Goal: Task Accomplishment & Management: Use online tool/utility

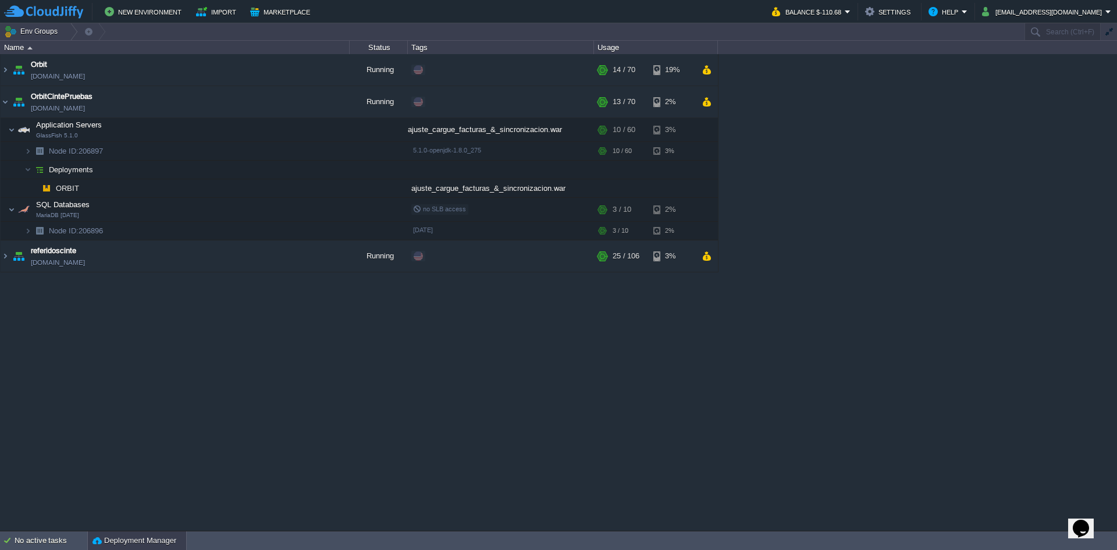
click at [119, 544] on button "Deployment Manager" at bounding box center [134, 540] width 84 height 12
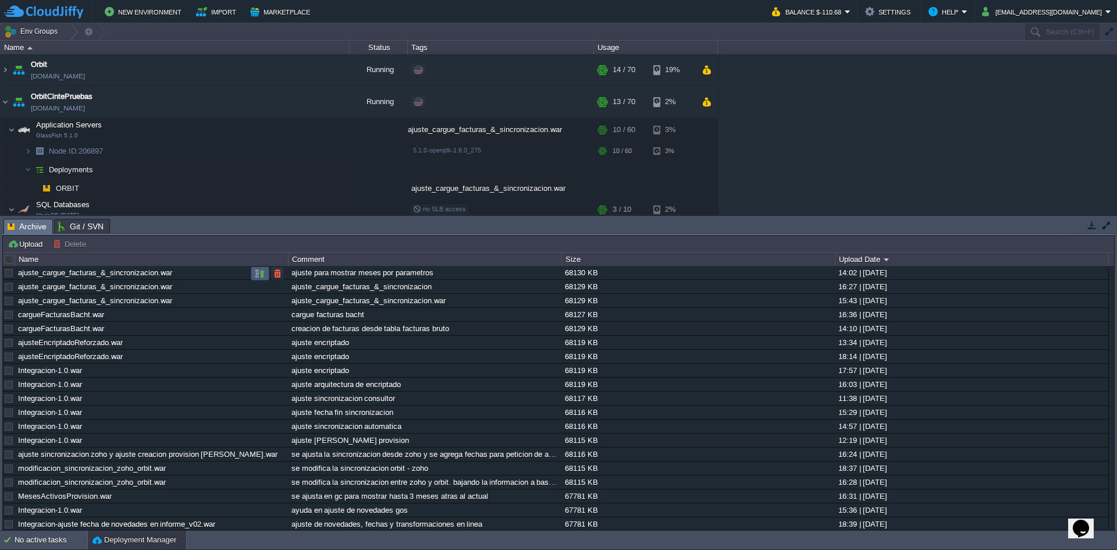
click at [252, 272] on td at bounding box center [260, 273] width 19 height 14
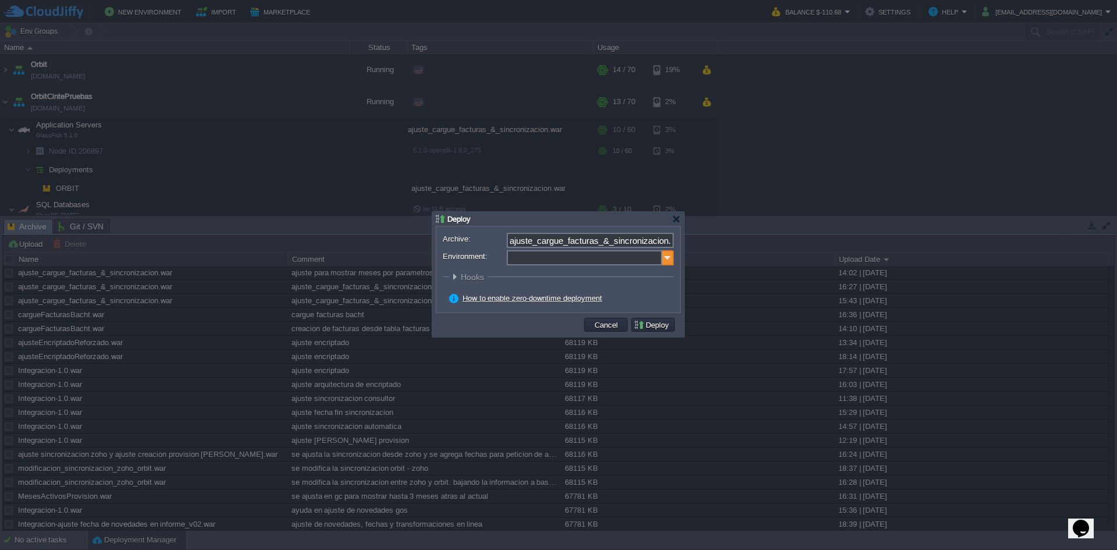
click at [665, 252] on img at bounding box center [668, 257] width 12 height 15
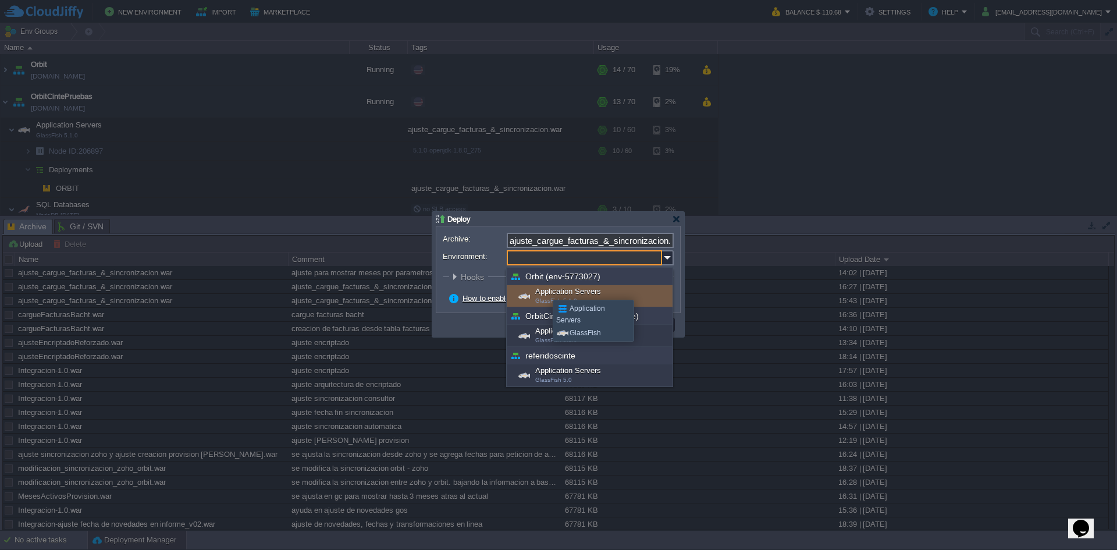
click at [544, 289] on div "Application Servers GlassFish 5.1.0" at bounding box center [590, 296] width 166 height 22
type input "Application Servers (Orbit (env-5773027))"
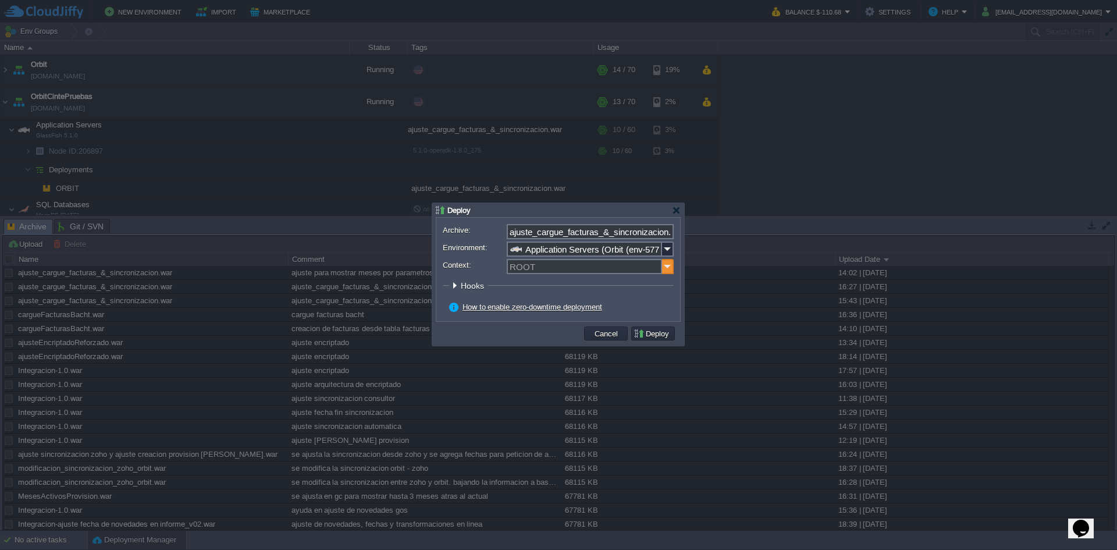
click at [666, 264] on img at bounding box center [668, 266] width 12 height 15
click at [541, 283] on div "SIVF" at bounding box center [590, 284] width 165 height 16
type input "SIVF"
click at [660, 229] on input "ajuste_cargue_facturas_&_sincronizacion.war" at bounding box center [590, 231] width 167 height 15
click at [669, 246] on img at bounding box center [668, 248] width 12 height 15
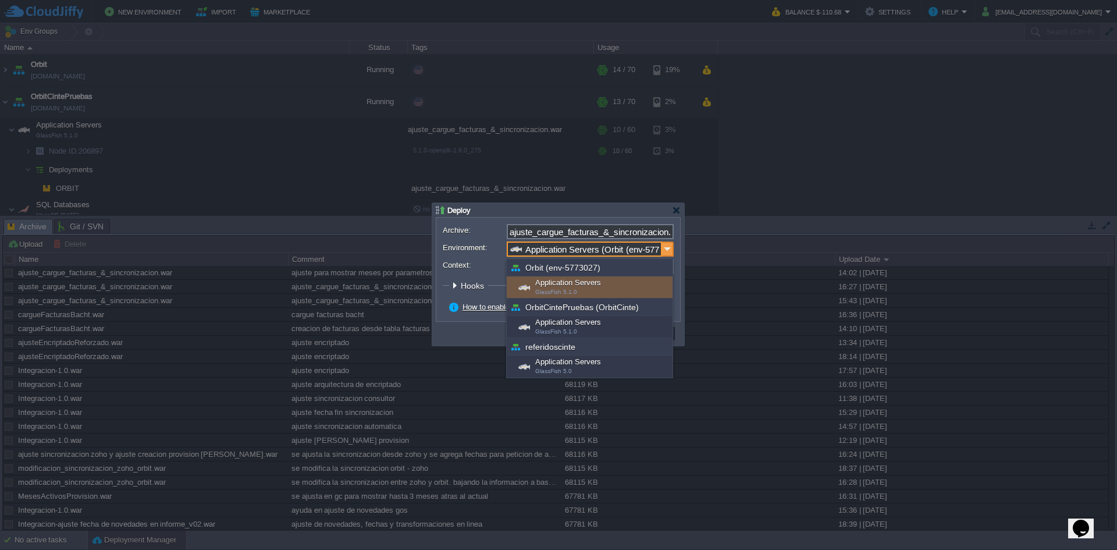
click at [669, 246] on img at bounding box center [668, 248] width 12 height 15
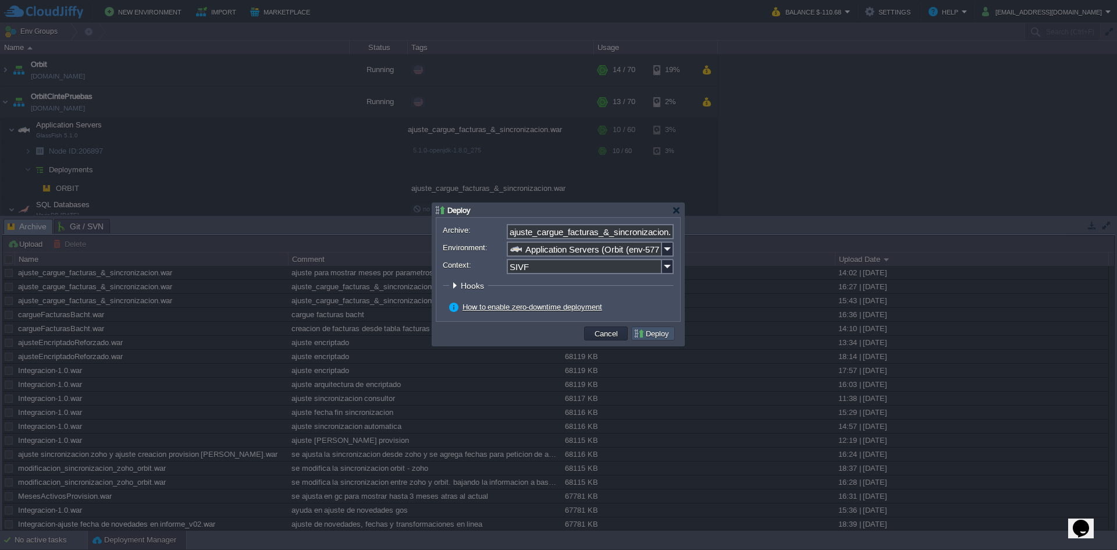
click at [662, 333] on button "Deploy" at bounding box center [652, 333] width 39 height 10
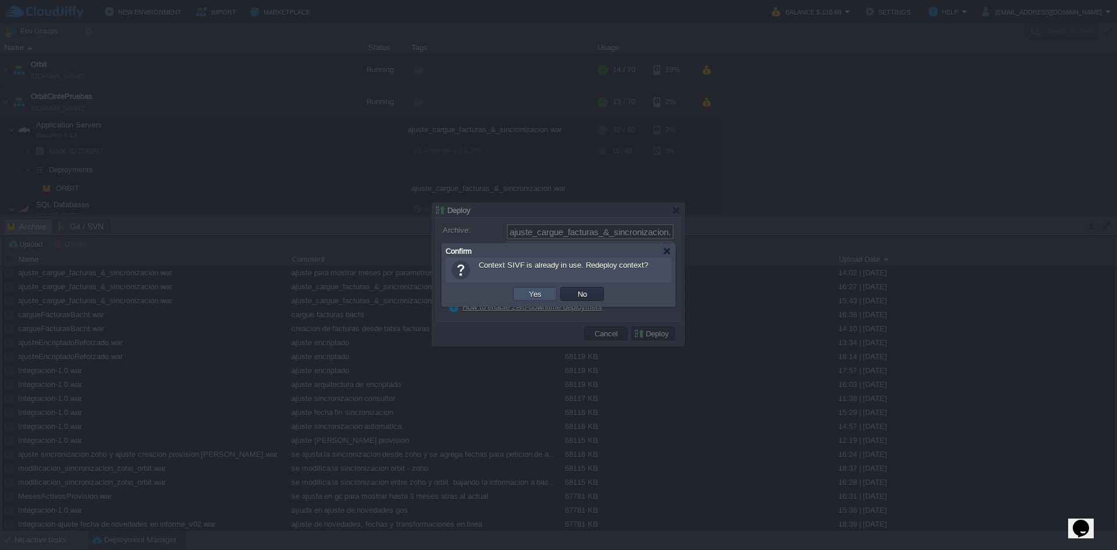
click at [532, 293] on button "Yes" at bounding box center [535, 293] width 20 height 10
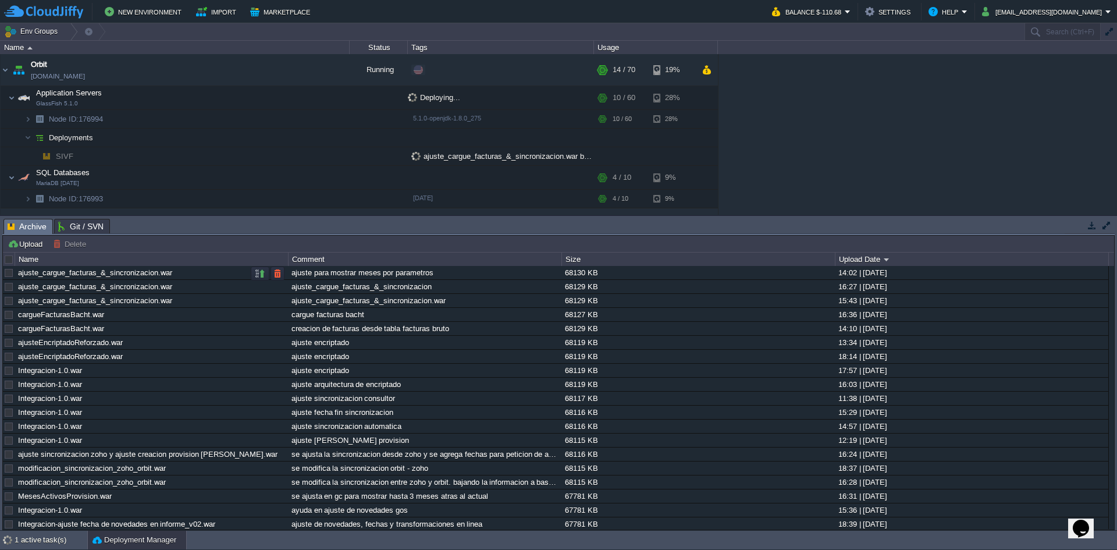
click at [204, 277] on div "ajuste_cargue_facturas_&_sincronizacion.war" at bounding box center [151, 272] width 272 height 13
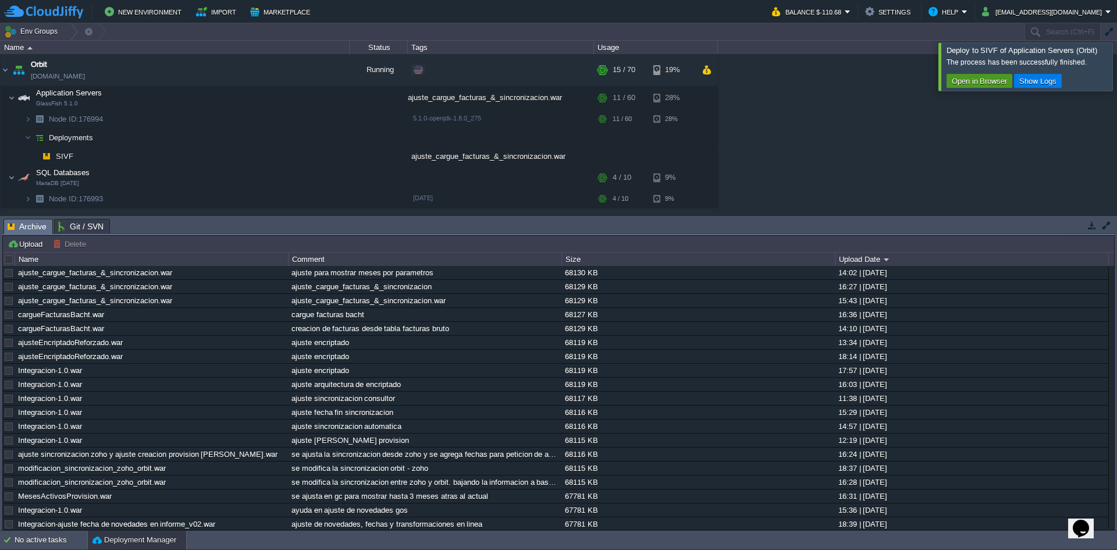
click at [998, 79] on button "Open in Browser" at bounding box center [979, 81] width 62 height 10
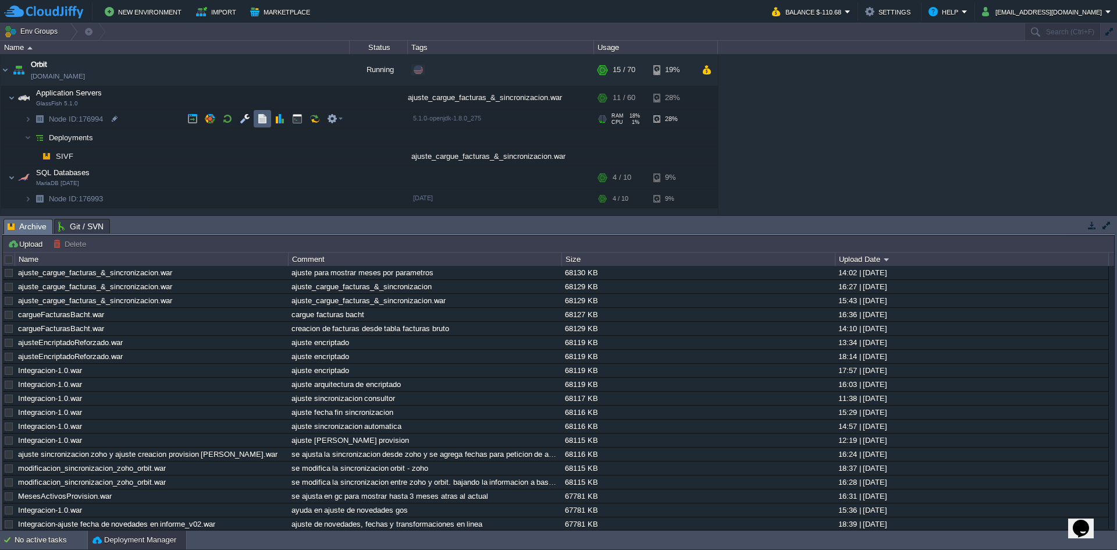
click at [265, 115] on button "button" at bounding box center [262, 118] width 10 height 10
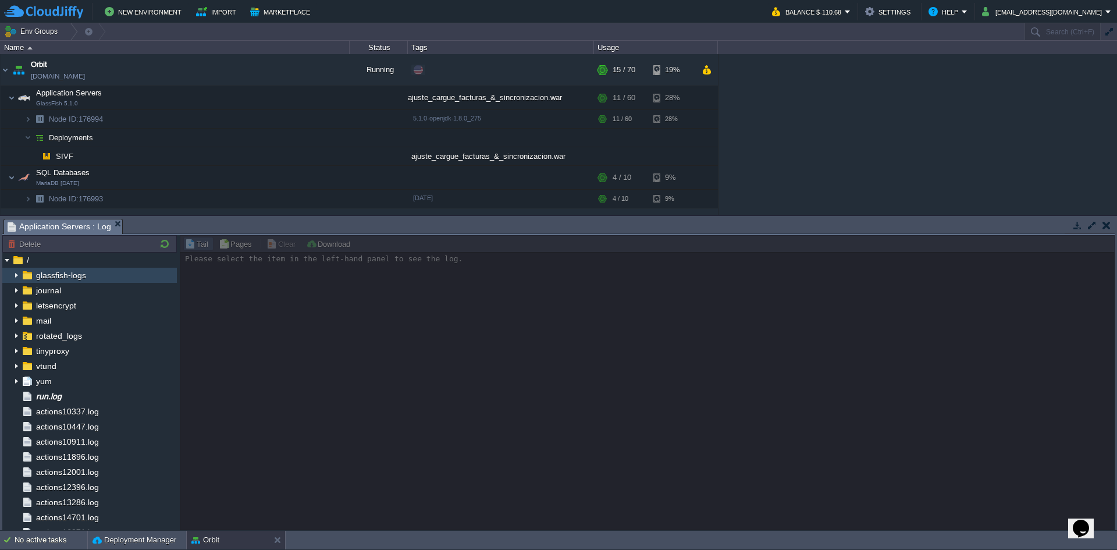
click at [19, 275] on img at bounding box center [16, 275] width 9 height 15
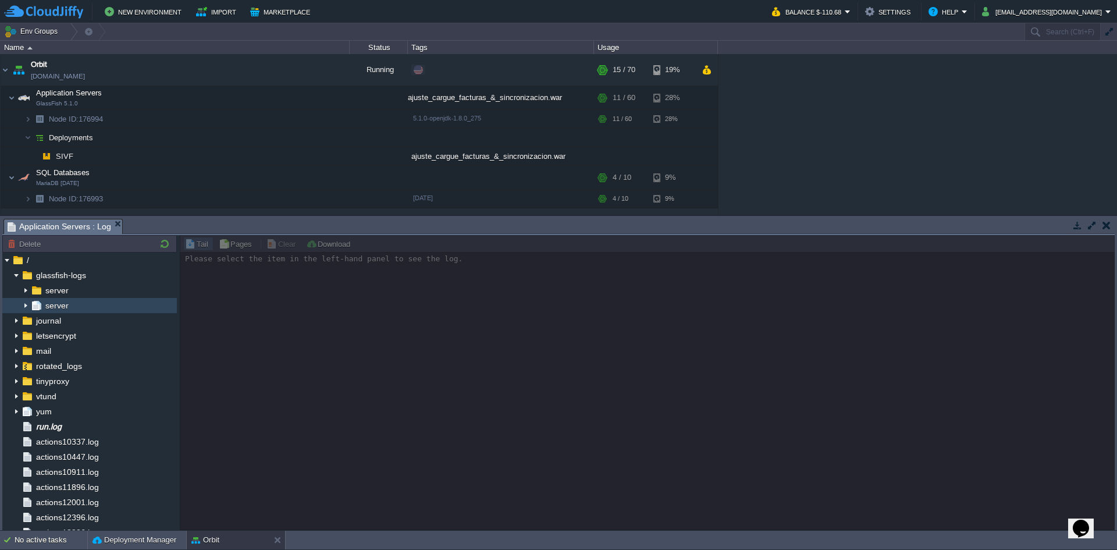
click at [53, 307] on span "server" at bounding box center [56, 305] width 27 height 10
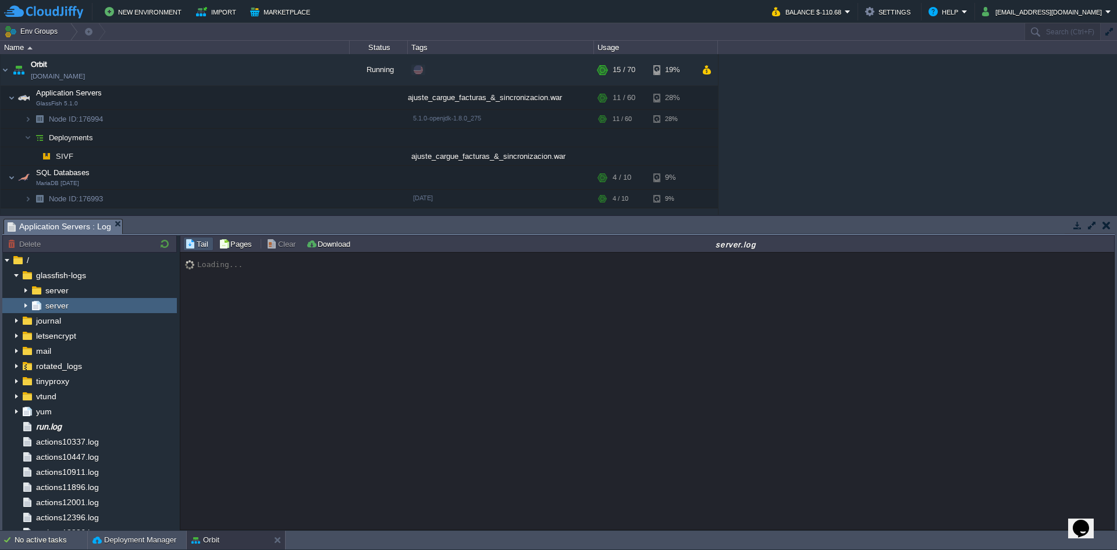
scroll to position [1050, 0]
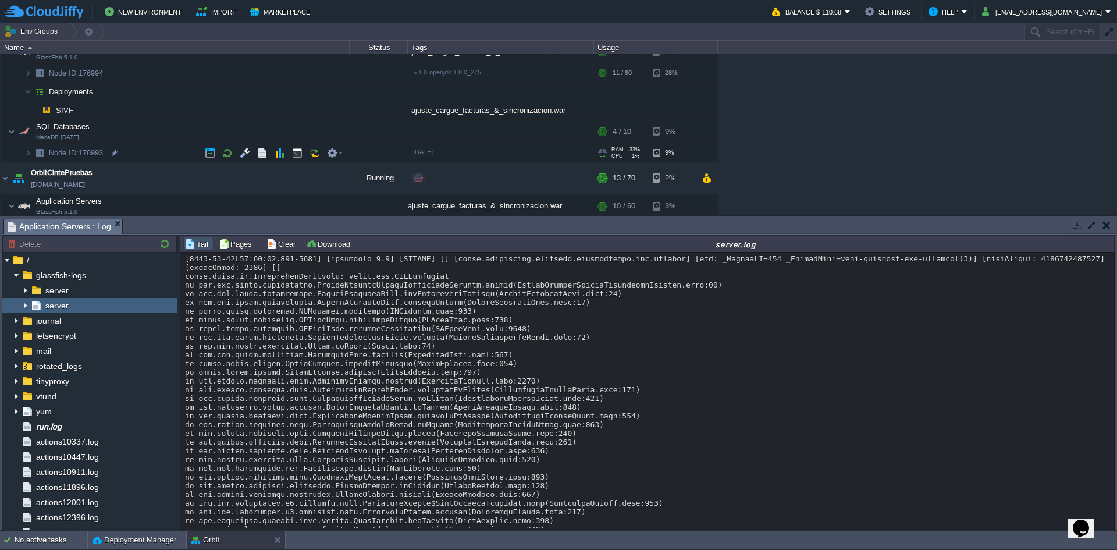
scroll to position [58, 0]
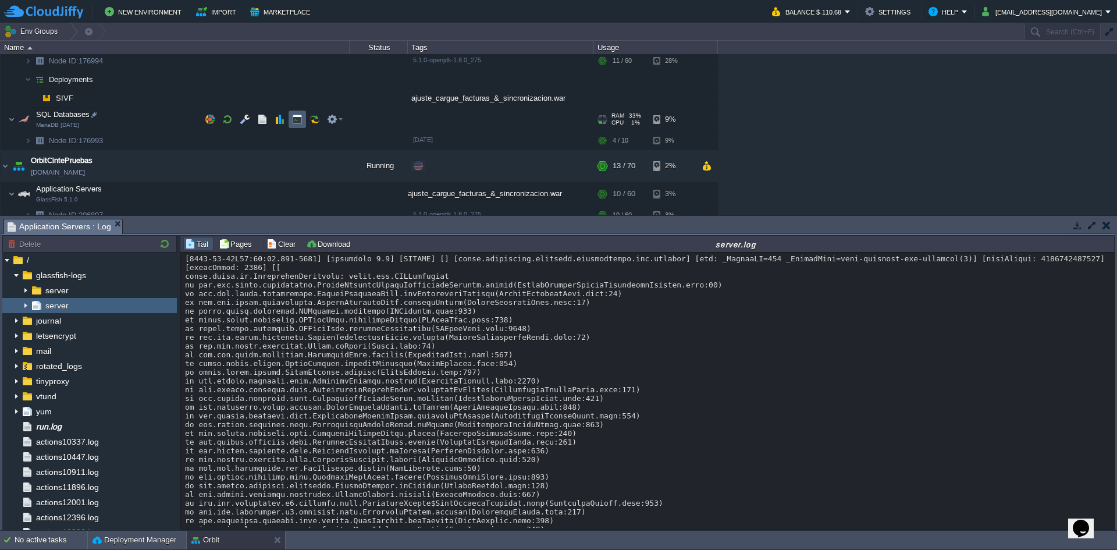
click at [302, 121] on button "button" at bounding box center [297, 119] width 10 height 10
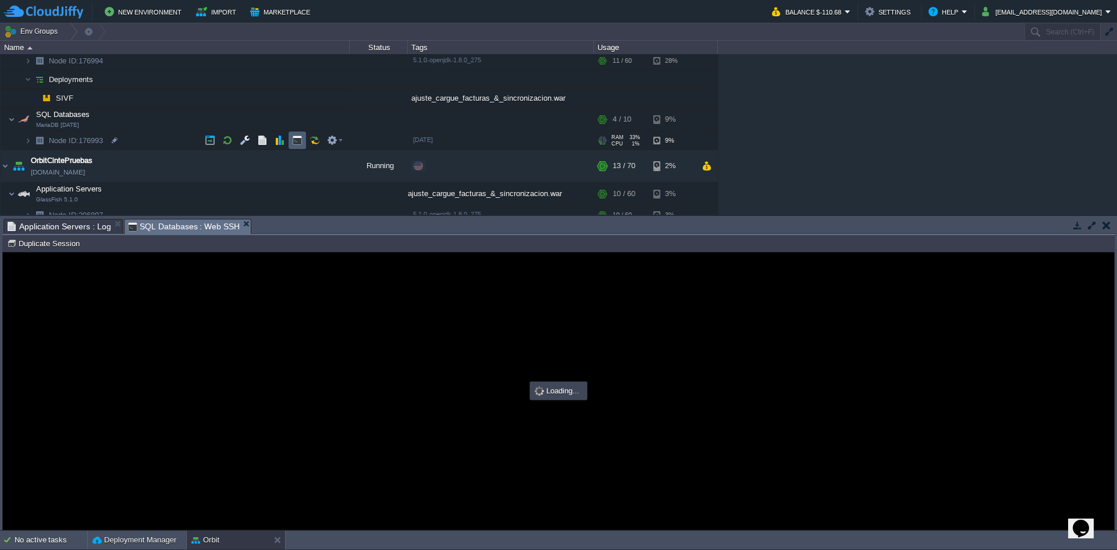
click at [298, 141] on button "button" at bounding box center [297, 140] width 10 height 10
type input "#000000"
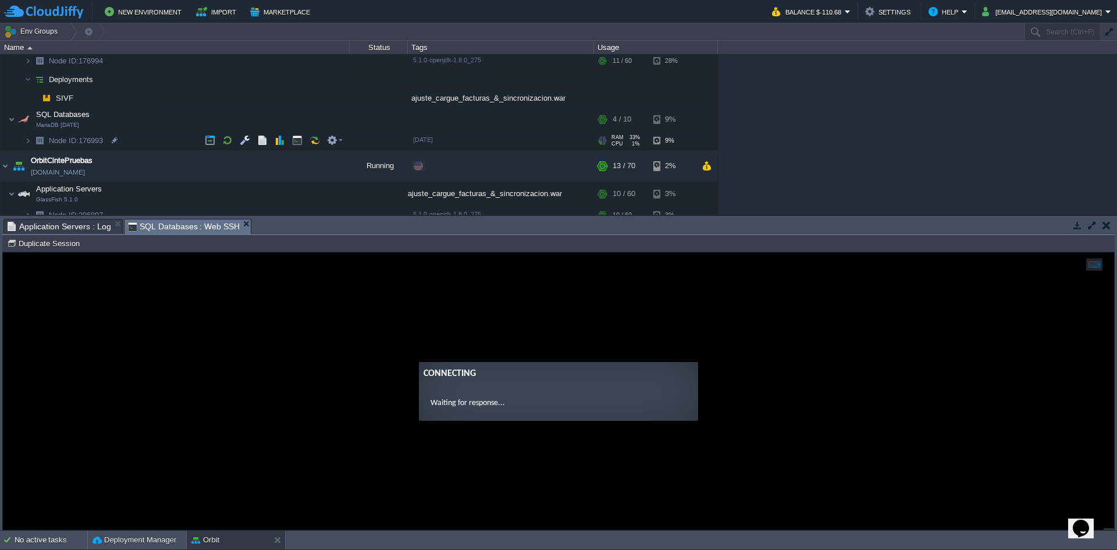
click at [30, 139] on img at bounding box center [27, 140] width 7 height 18
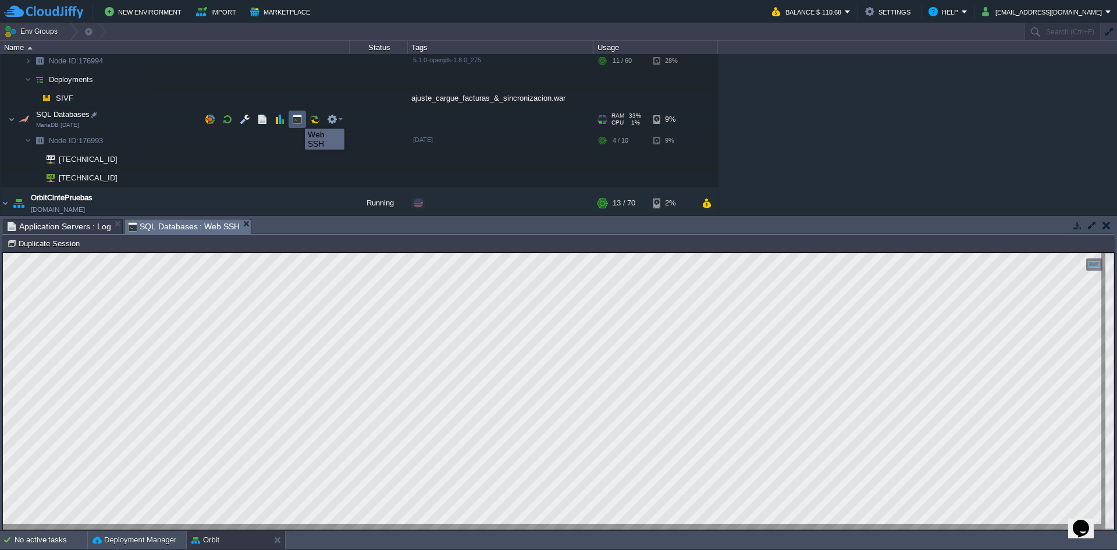
click at [295, 118] on button "button" at bounding box center [297, 119] width 10 height 10
click at [302, 119] on td at bounding box center [296, 119] width 17 height 17
click at [301, 119] on button "button" at bounding box center [297, 119] width 10 height 10
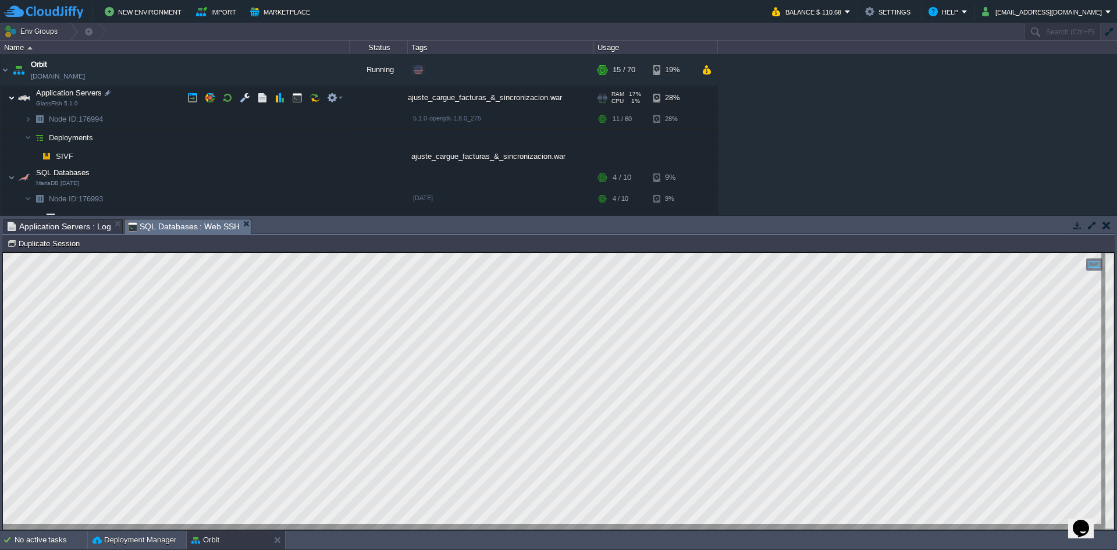
click at [12, 95] on img at bounding box center [11, 97] width 7 height 23
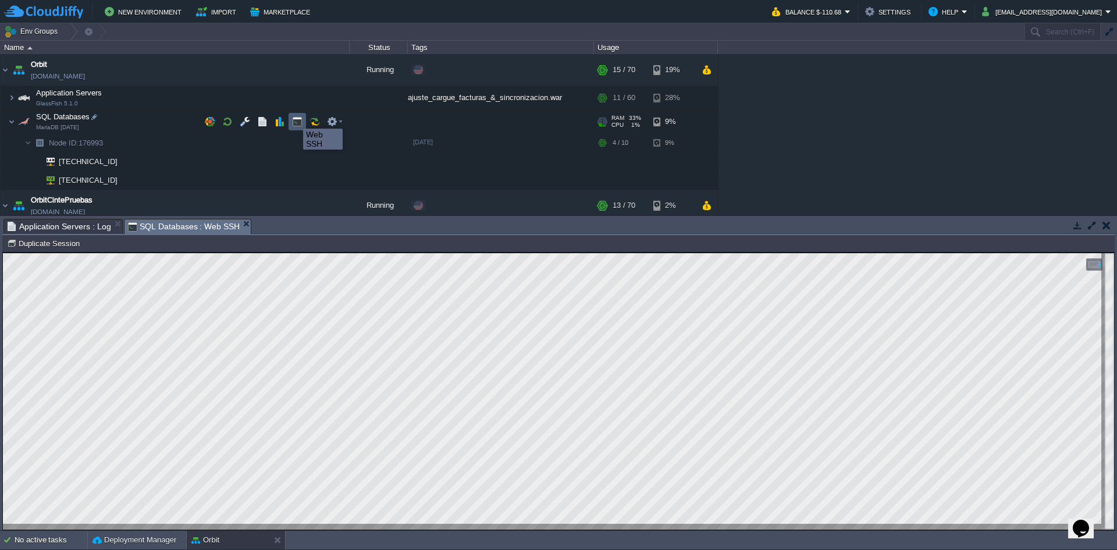
click at [294, 118] on button "button" at bounding box center [297, 121] width 10 height 10
click at [294, 141] on button "button" at bounding box center [297, 142] width 10 height 10
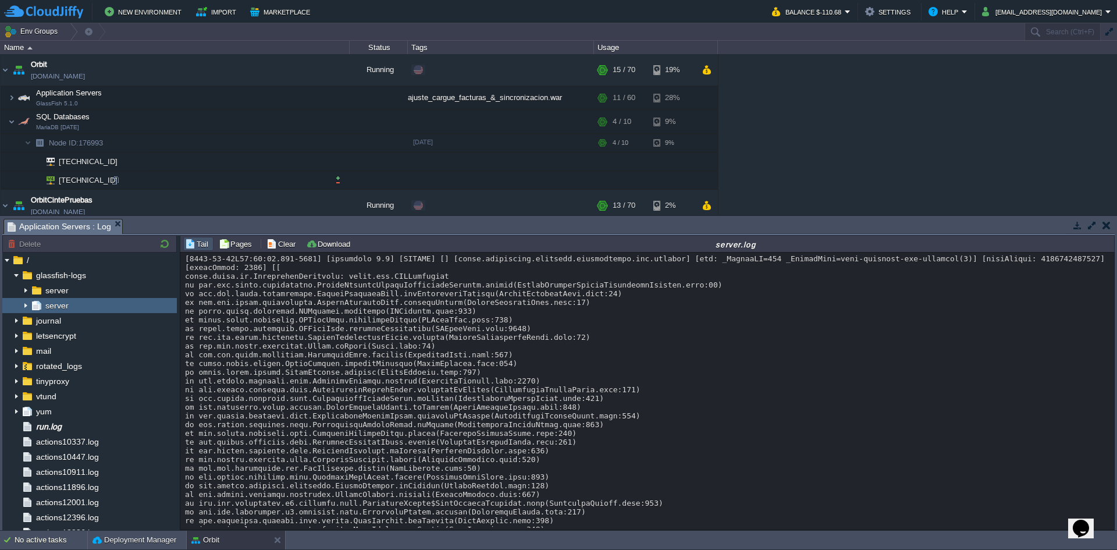
click at [89, 181] on span "[TECHNICAL_ID]" at bounding box center [89, 180] width 62 height 18
click at [91, 161] on span "[TECHNICAL_ID]" at bounding box center [89, 161] width 62 height 18
click at [59, 120] on span "SQL Databases" at bounding box center [63, 117] width 56 height 10
click at [59, 116] on span "SQL Databases" at bounding box center [63, 117] width 56 height 10
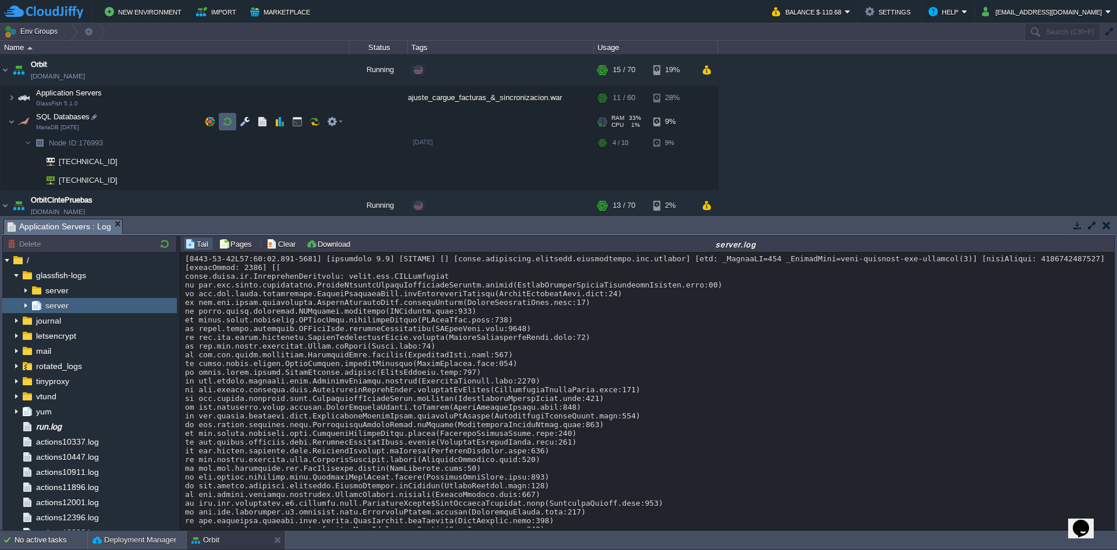
click at [220, 119] on td at bounding box center [227, 121] width 17 height 17
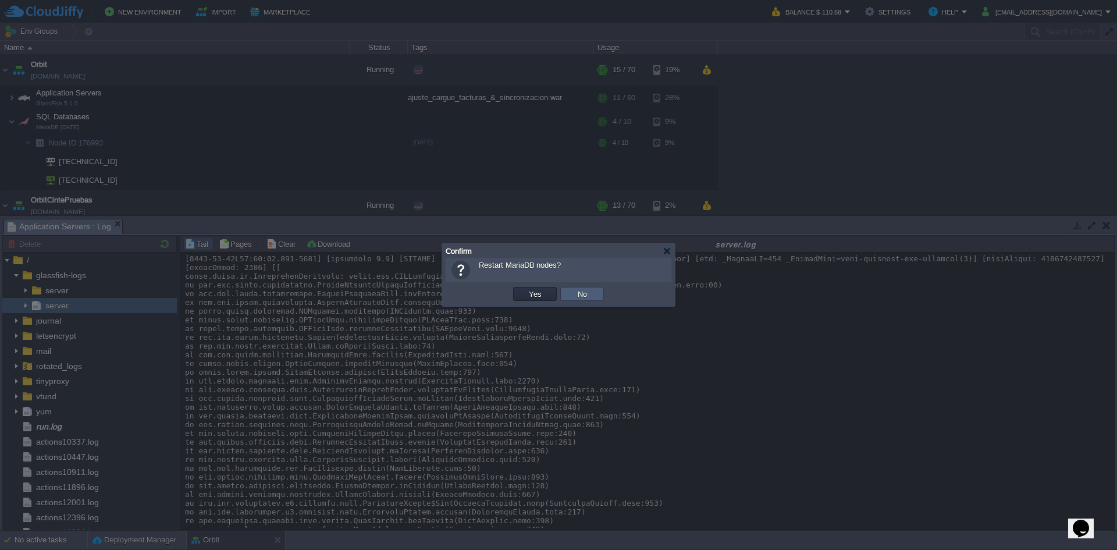
click at [579, 296] on button "No" at bounding box center [582, 293] width 16 height 10
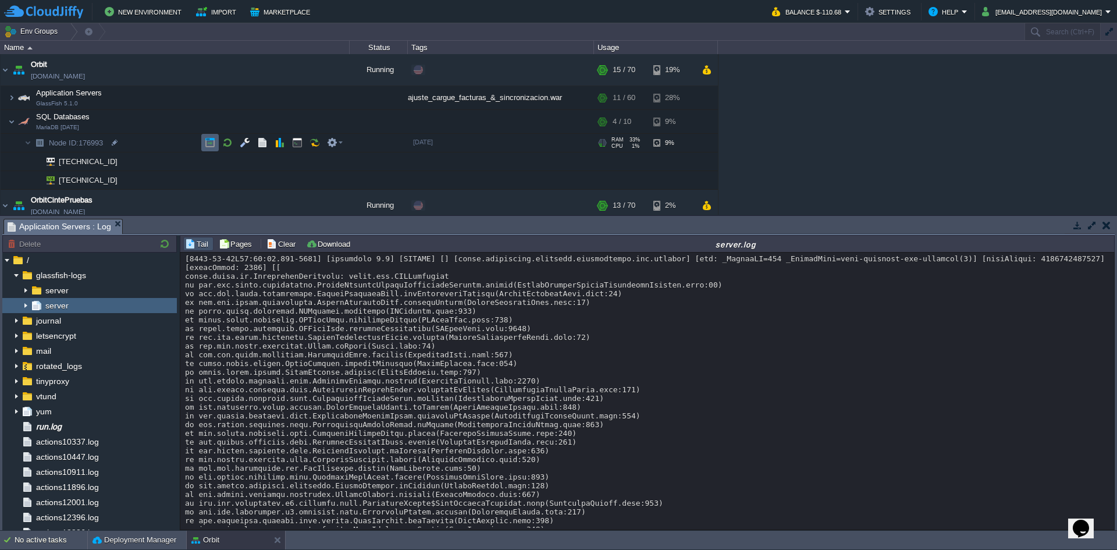
click at [209, 144] on button "button" at bounding box center [210, 142] width 10 height 10
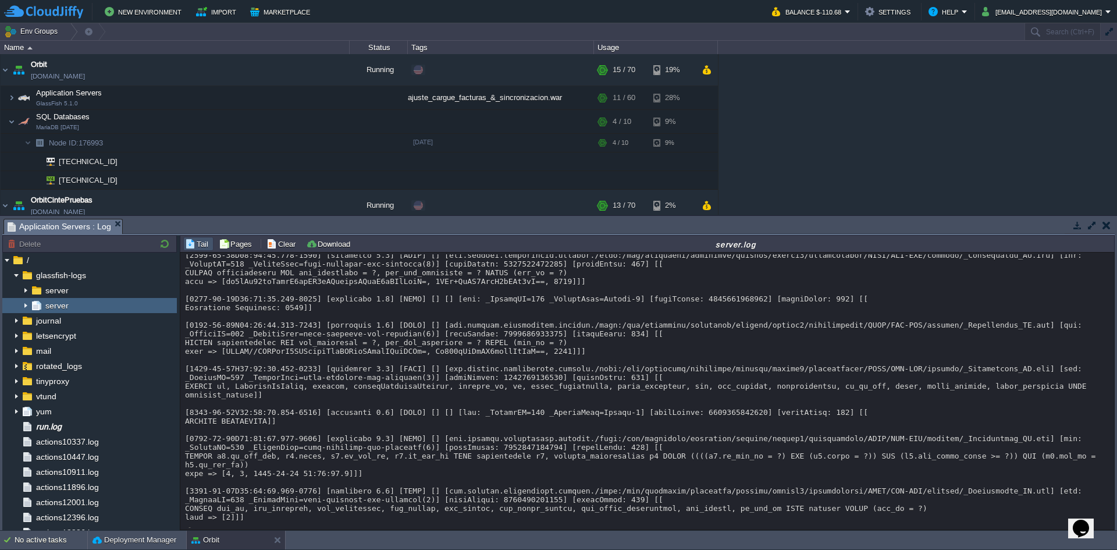
scroll to position [19684, 0]
click at [280, 244] on button "Clear" at bounding box center [282, 243] width 33 height 10
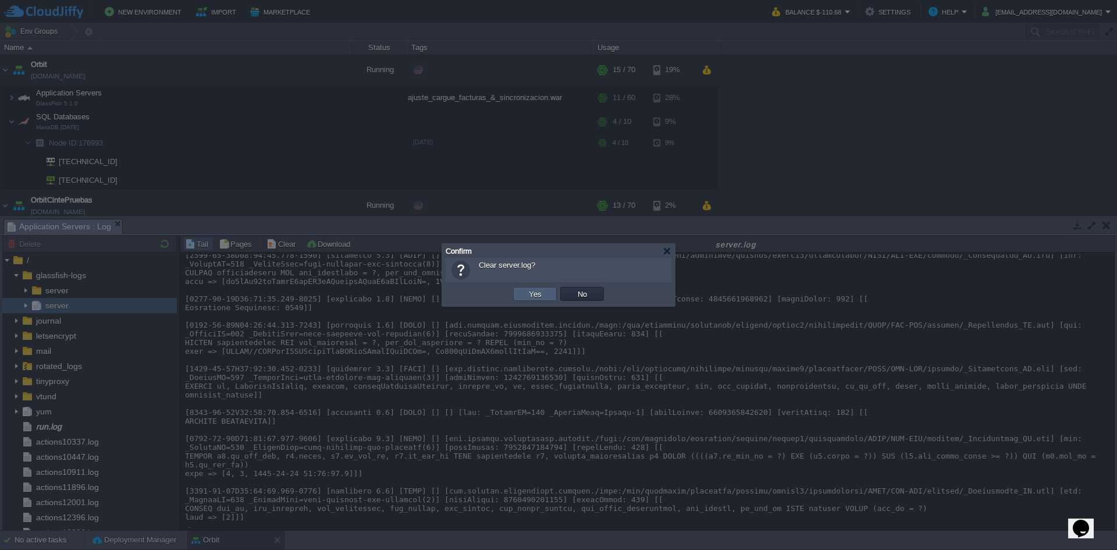
click at [548, 294] on td "Yes" at bounding box center [535, 294] width 44 height 14
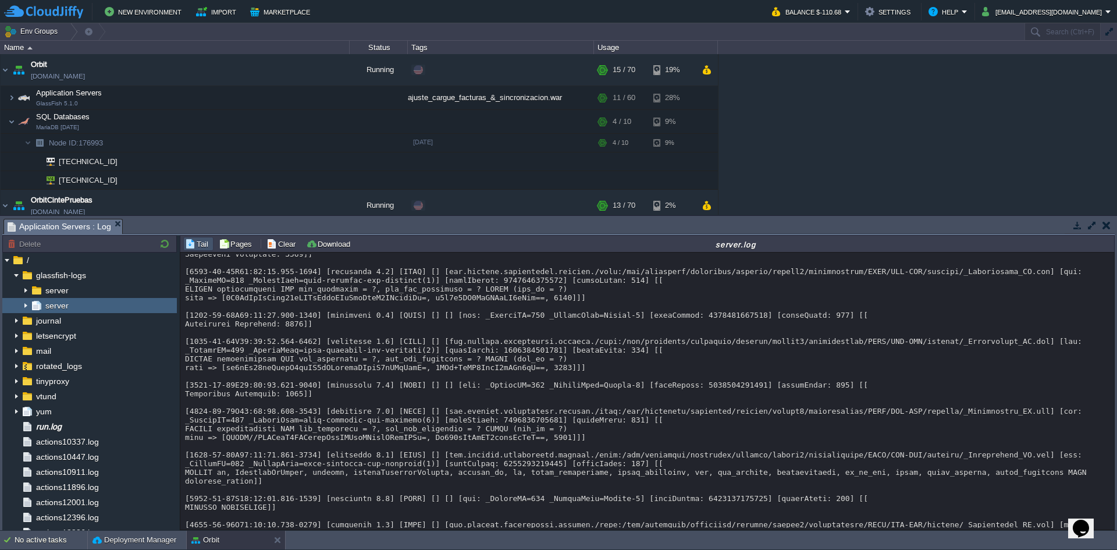
scroll to position [18861, 0]
